Goal: Find specific page/section: Find specific page/section

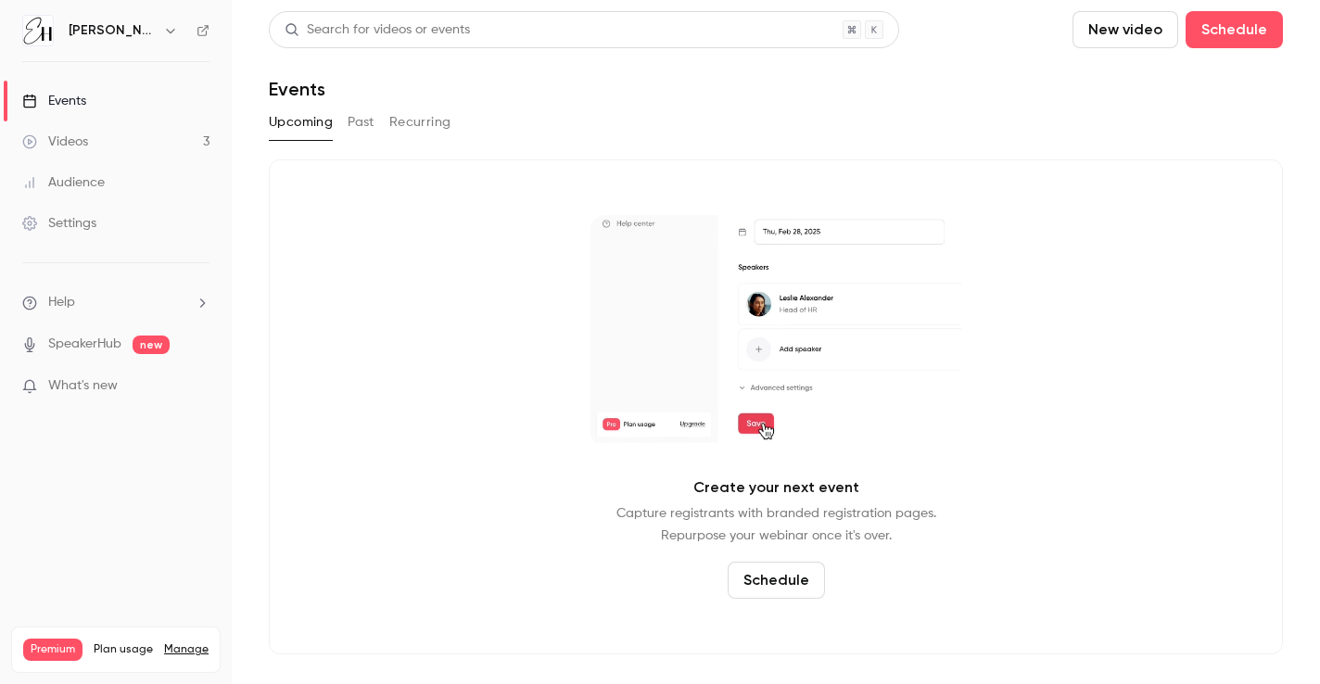
click at [119, 141] on link "Videos 3" at bounding box center [116, 141] width 232 height 41
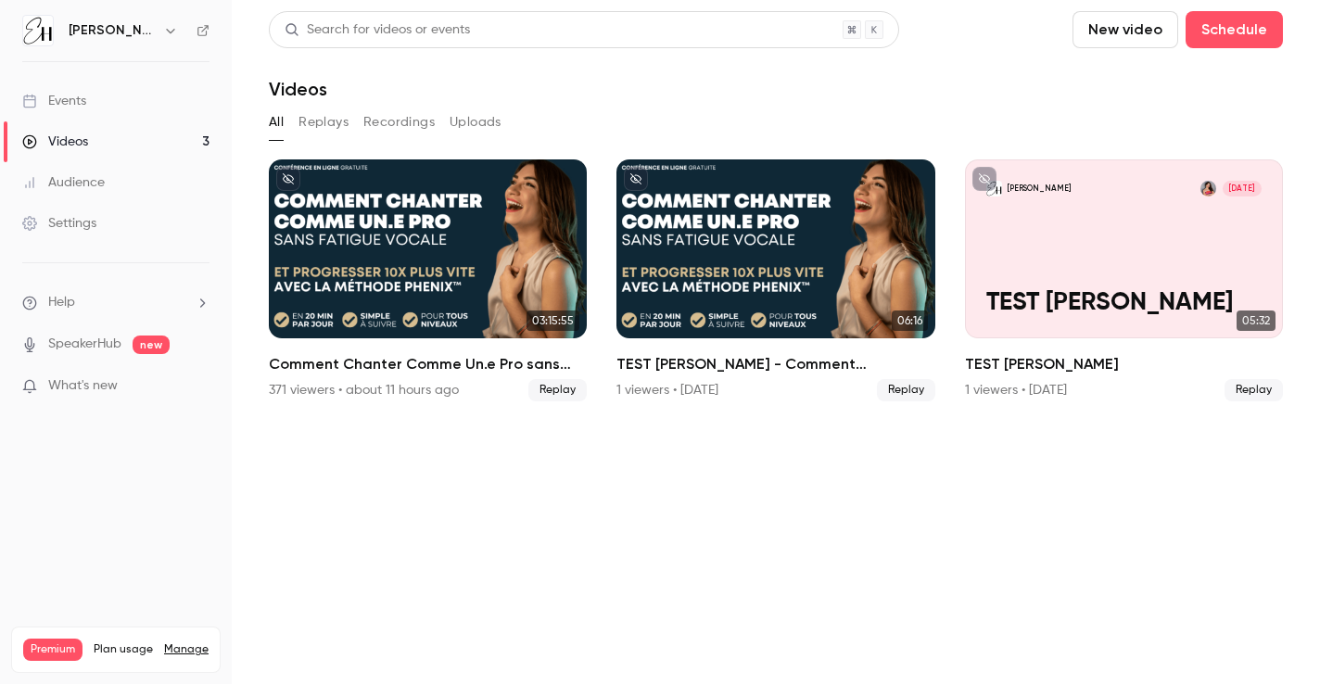
click at [324, 123] on button "Replays" at bounding box center [324, 123] width 50 height 30
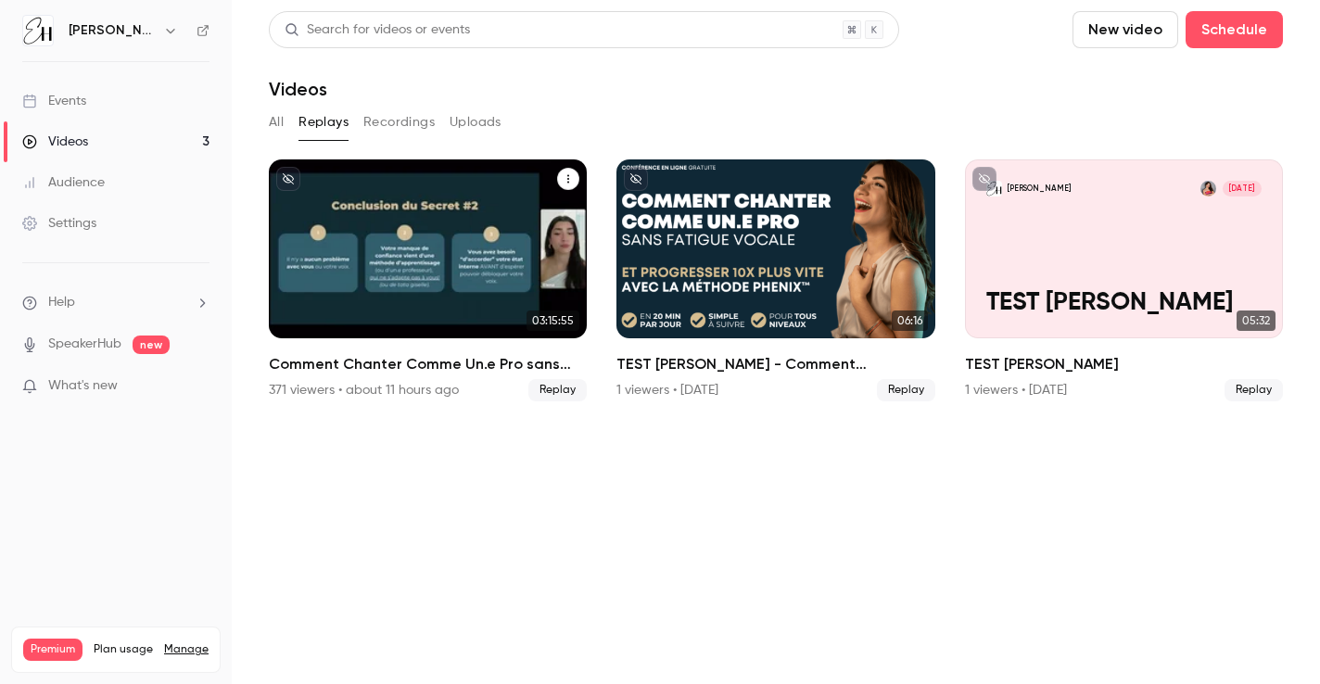
click at [430, 176] on div "Comment Chanter Comme Un.e Pro sans Fatigue Vocale ⭐️ par Elena Hurstel" at bounding box center [428, 248] width 318 height 179
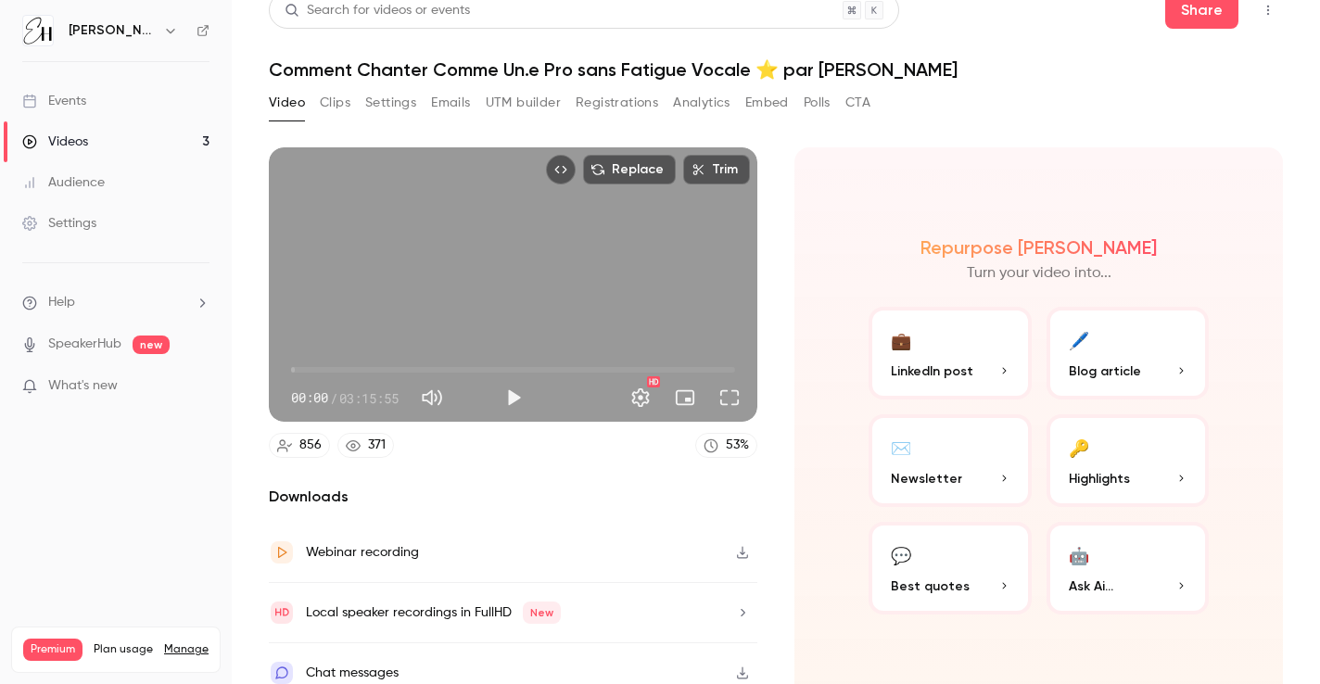
scroll to position [18, 0]
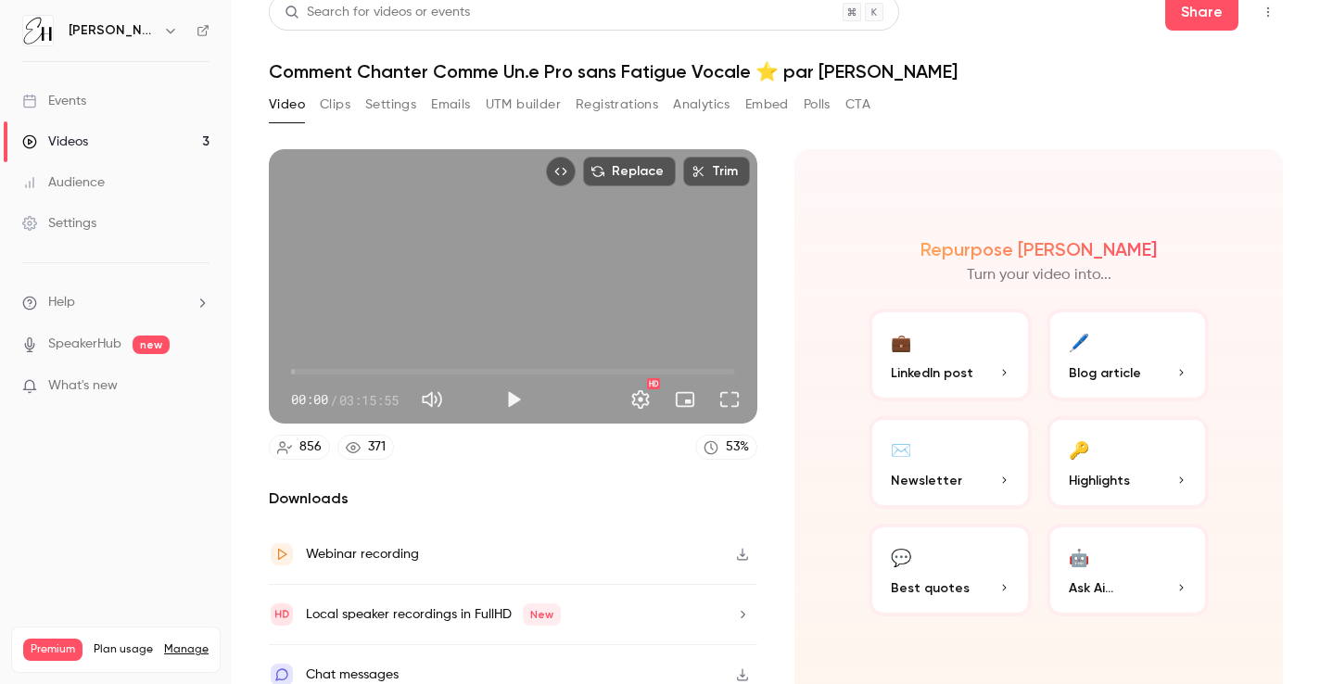
click at [460, 108] on button "Emails" at bounding box center [450, 105] width 39 height 30
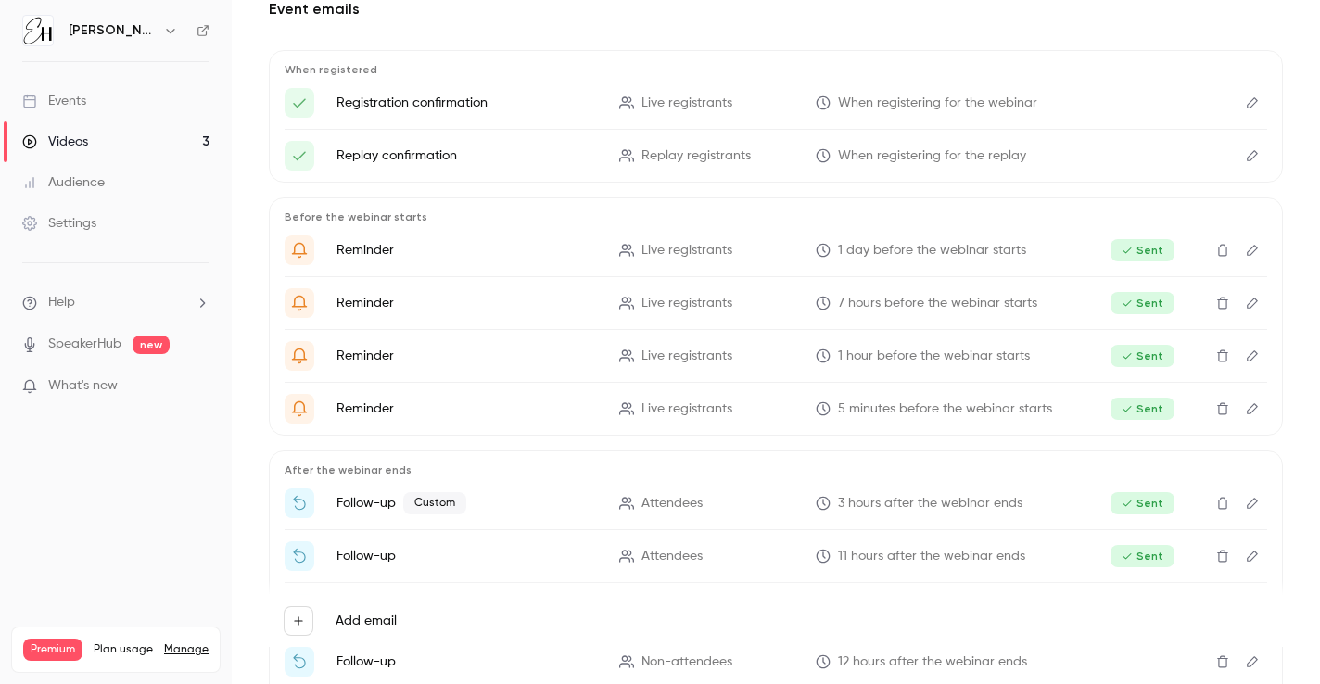
scroll to position [323, 0]
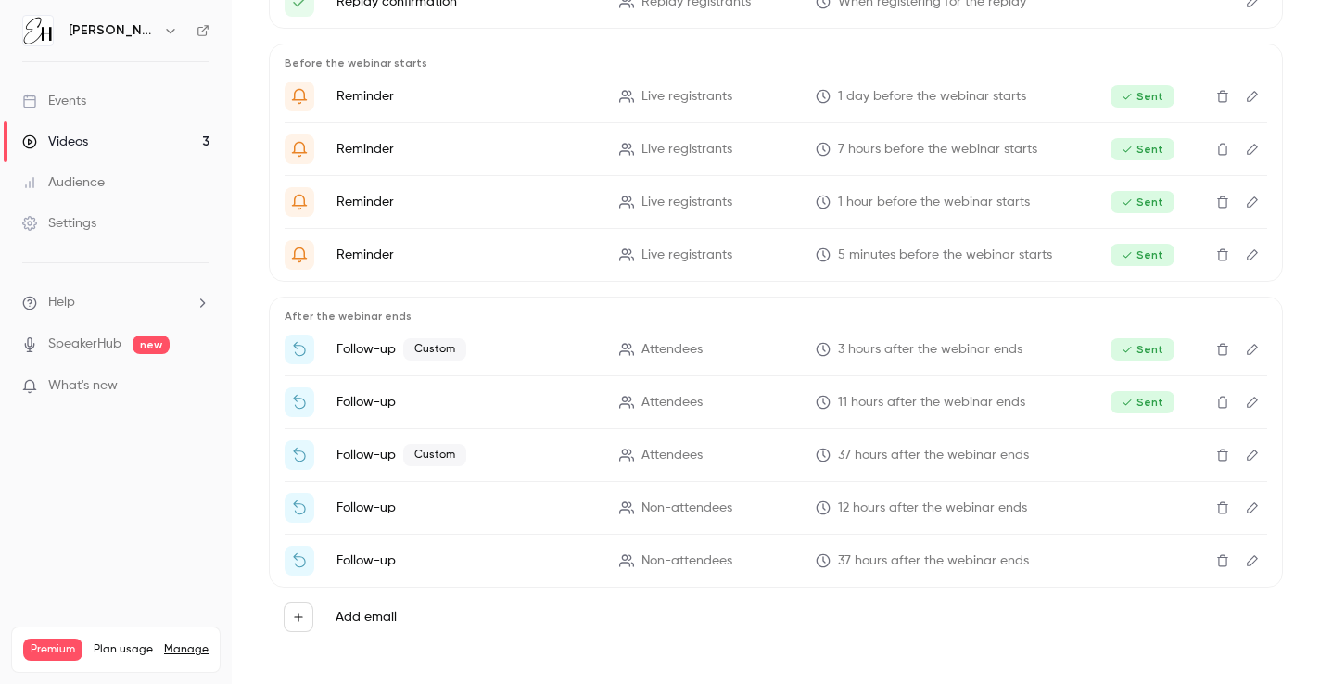
click at [373, 349] on p "Follow-up Custom" at bounding box center [467, 349] width 261 height 22
click at [887, 344] on span "3 hours after the webinar ends" at bounding box center [930, 349] width 184 height 19
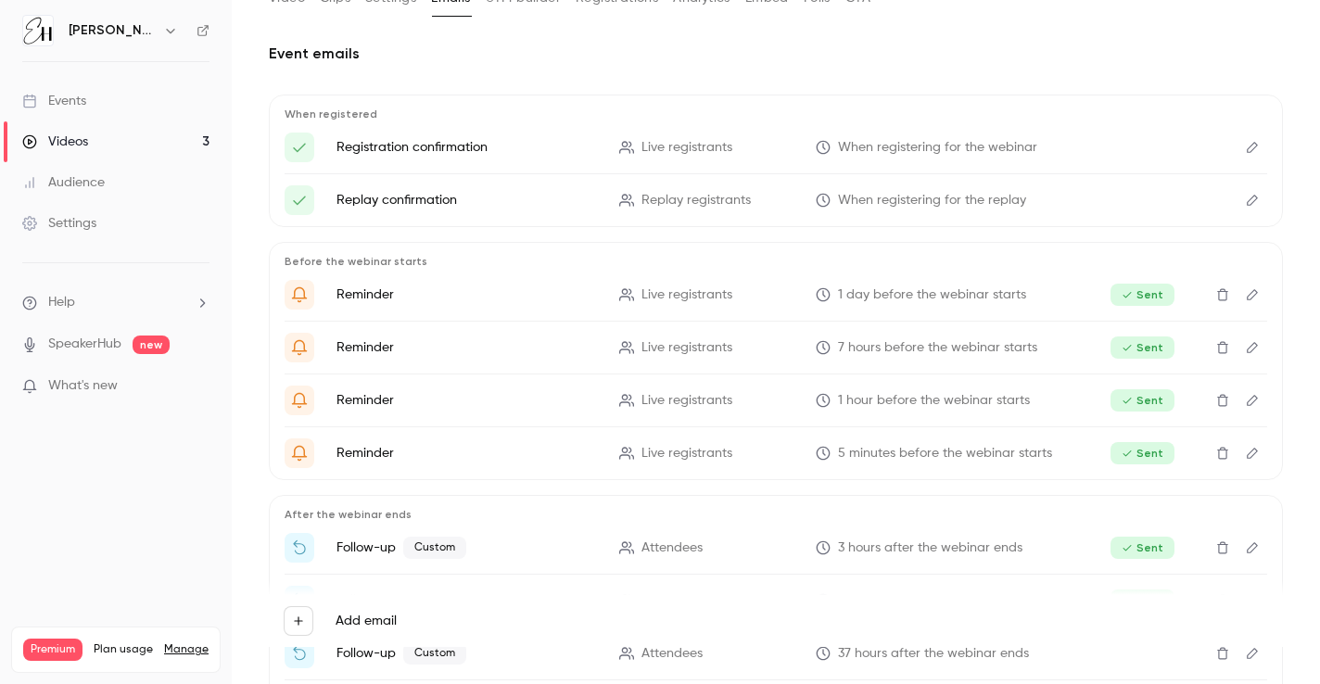
scroll to position [121, 0]
